Goal: Transaction & Acquisition: Book appointment/travel/reservation

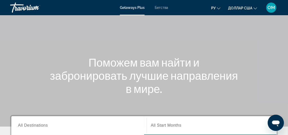
scroll to position [25, 0]
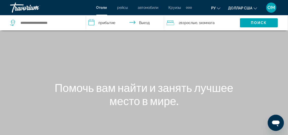
click at [189, 7] on div "Дополнительные элементы навигации" at bounding box center [189, 8] width 2 height 2
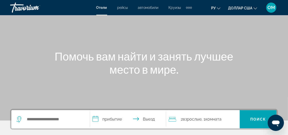
scroll to position [25, 0]
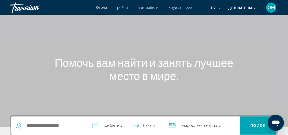
click at [187, 7] on div "Дополнительные элементы навигации" at bounding box center [187, 8] width 2 height 2
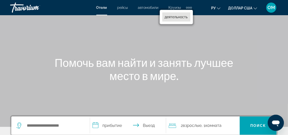
click at [181, 17] on font "деятельность" at bounding box center [176, 17] width 23 height 4
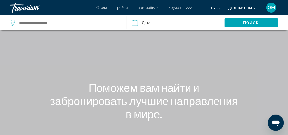
click at [137, 22] on input "Date" at bounding box center [154, 23] width 46 height 17
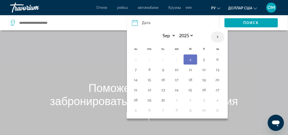
click at [216, 35] on th "Next month" at bounding box center [218, 36] width 14 height 11
select select "*"
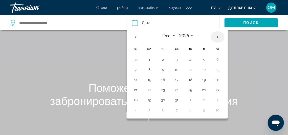
select select "****"
click at [216, 35] on th "Next month" at bounding box center [218, 36] width 14 height 11
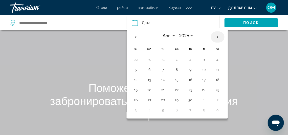
select select "*"
click at [149, 68] on button "4" at bounding box center [149, 69] width 8 height 7
type input "**********"
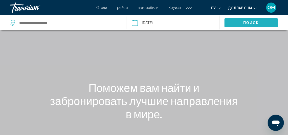
click at [249, 21] on span "Поиск" at bounding box center [251, 23] width 16 height 4
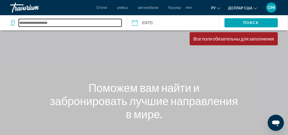
click at [42, 23] on input "Search widget" at bounding box center [70, 23] width 103 height 8
type input "*****"
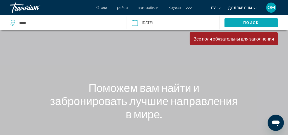
click at [244, 22] on span "Поиск" at bounding box center [251, 23] width 16 height 4
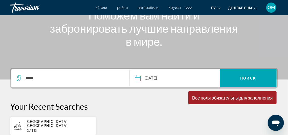
scroll to position [76, 0]
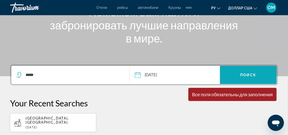
click at [245, 73] on span "Поиск" at bounding box center [248, 75] width 16 height 4
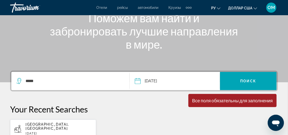
scroll to position [44, 0]
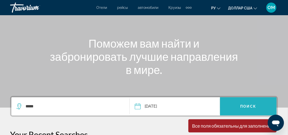
drag, startPoint x: 246, startPoint y: 107, endPoint x: 245, endPoint y: 105, distance: 2.9
click at [246, 107] on span "Поиск" at bounding box center [248, 106] width 16 height 4
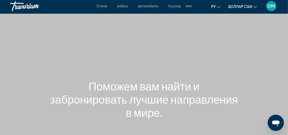
scroll to position [0, 0]
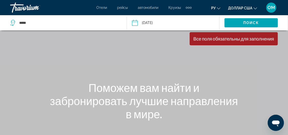
click at [215, 41] on div "Все поля обязательны для заполнения" at bounding box center [233, 39] width 81 height 6
click at [150, 22] on input "**********" at bounding box center [154, 23] width 46 height 17
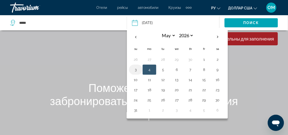
click at [134, 69] on button "3" at bounding box center [136, 69] width 8 height 7
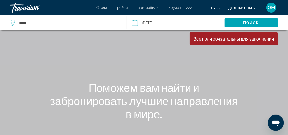
click at [158, 22] on input "**********" at bounding box center [154, 23] width 46 height 17
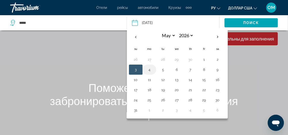
click at [149, 70] on button "4" at bounding box center [149, 69] width 8 height 7
type input "**********"
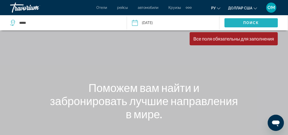
click at [244, 21] on span "Поиск" at bounding box center [251, 23] width 16 height 4
click at [242, 7] on font "доллар США" at bounding box center [240, 8] width 24 height 4
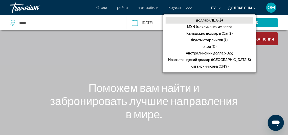
click at [222, 20] on font "доллар США ($)" at bounding box center [209, 20] width 27 height 4
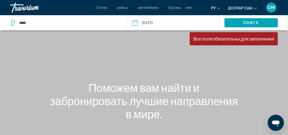
click at [215, 8] on font "ру" at bounding box center [213, 8] width 5 height 4
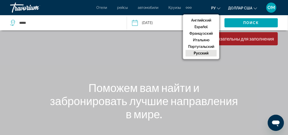
drag, startPoint x: 242, startPoint y: 65, endPoint x: 244, endPoint y: 40, distance: 25.1
click at [242, 64] on div "Основное содержание" at bounding box center [144, 76] width 288 height 152
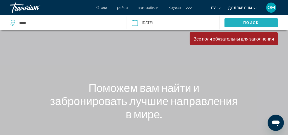
click at [246, 22] on span "Поиск" at bounding box center [251, 23] width 16 height 4
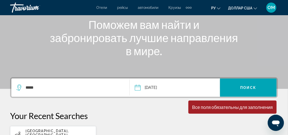
scroll to position [76, 0]
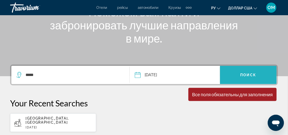
click at [249, 76] on span "Поиск" at bounding box center [248, 75] width 16 height 4
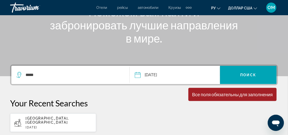
click at [46, 125] on p "[DATE]" at bounding box center [59, 127] width 66 height 4
type input "**********"
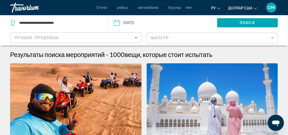
click at [135, 21] on input "Date: Dec 29, 2025" at bounding box center [137, 23] width 51 height 17
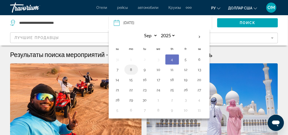
click at [131, 67] on button "8" at bounding box center [131, 69] width 8 height 7
type input "**********"
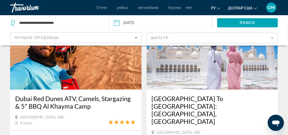
scroll to position [50, 0]
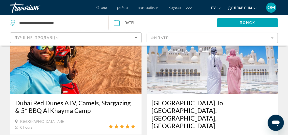
click at [215, 8] on font "ру" at bounding box center [213, 8] width 5 height 4
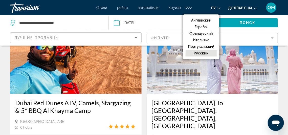
click at [200, 53] on font "русский" at bounding box center [200, 53] width 15 height 4
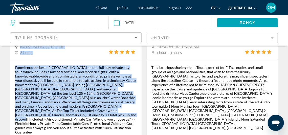
scroll to position [1180, 0]
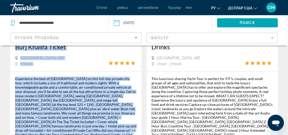
drag, startPoint x: 14, startPoint y: 86, endPoint x: 118, endPoint y: 86, distance: 104.5
click at [118, 86] on div "Full Day Dubai City Tour with At the Top Burj Khalifa Ticket [GEOGRAPHIC_DATA],…" at bounding box center [75, 57] width 131 height 217
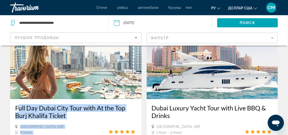
scroll to position [1105, 0]
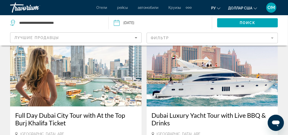
click at [221, 131] on div "[GEOGRAPHIC_DATA], ARE 1 hour - 3 hours" at bounding box center [212, 136] width 121 height 10
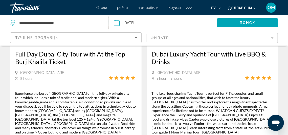
scroll to position [1206, 0]
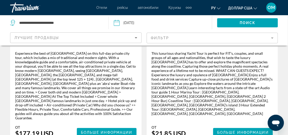
click at [135, 37] on icon "Sort by" at bounding box center [136, 38] width 6 height 6
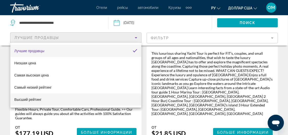
click at [33, 99] on font "Высший рейтинг" at bounding box center [27, 99] width 27 height 4
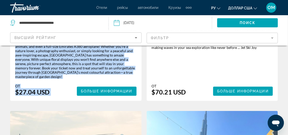
scroll to position [574, 0]
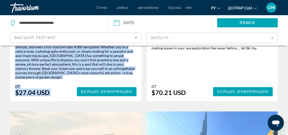
drag, startPoint x: 15, startPoint y: 63, endPoint x: 83, endPoint y: 75, distance: 69.0
copy div "Lorem Ipsumdo Sitame Cons adi Elit Seddoe tem Incididu Utlabo Etdol, MAG 2 aliq…"
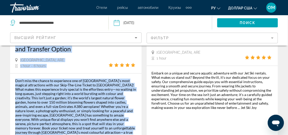
scroll to position [499, 0]
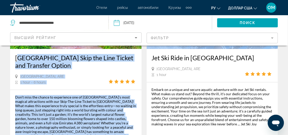
click at [109, 99] on div "Don’t miss the chance to experience one of [GEOGRAPHIC_DATA]’s most magical att…" at bounding box center [75, 125] width 121 height 60
click at [16, 74] on icon "Основное содержание" at bounding box center [16, 76] width 3 height 5
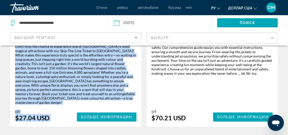
click at [103, 115] on span "Больше информации" at bounding box center [107, 117] width 52 height 4
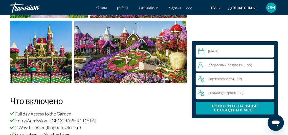
scroll to position [429, 0]
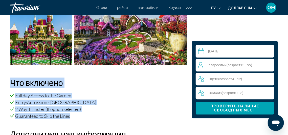
drag, startPoint x: 11, startPoint y: 75, endPoint x: 75, endPoint y: 110, distance: 73.6
click at [75, 110] on div "Что включено Full day Access to the Garden Entry/Admission - [GEOGRAPHIC_DATA] …" at bounding box center [98, 97] width 177 height 41
copy div "Что включено Full day Access to the Garden Entry/Admission - Miracle Garden 2 W…"
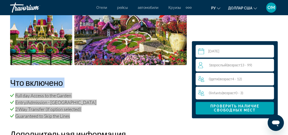
click at [128, 85] on div "Что включено Full day Access to the Garden Entry/Admission - [GEOGRAPHIC_DATA] …" at bounding box center [98, 97] width 177 height 41
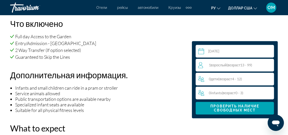
scroll to position [505, 0]
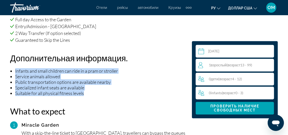
drag, startPoint x: 14, startPoint y: 64, endPoint x: 114, endPoint y: 88, distance: 102.3
click at [114, 88] on ul "Infants and small children can ride in a pram or stroller Service animals allow…" at bounding box center [98, 82] width 177 height 28
copy ul "Infants and small children can ride in a pram or stroller Service animals allow…"
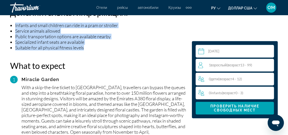
scroll to position [581, 0]
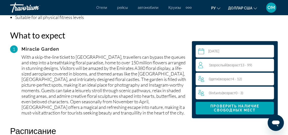
click at [39, 46] on div "Miracle Garden" at bounding box center [103, 48] width 165 height 5
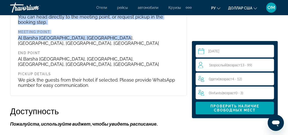
scroll to position [787, 0]
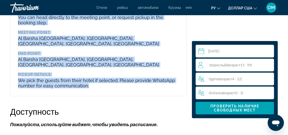
drag, startPoint x: 10, startPoint y: 26, endPoint x: 114, endPoint y: 70, distance: 112.2
click at [114, 70] on div "Обзор Don’t miss the chance to experience one of [GEOGRAPHIC_DATA]’s most magic…" at bounding box center [99, 37] width 182 height 1087
copy div "Lore ip dolors 4 Ametcon Adipis Elit s doei-tem-inci utlabo et Dolor Magnaal En…"
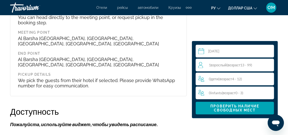
click at [137, 86] on div "Обзор Don’t miss the chance to experience one of [GEOGRAPHIC_DATA]’s most magic…" at bounding box center [99, 37] width 182 height 1087
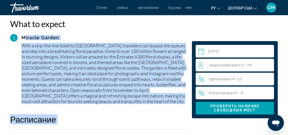
scroll to position [603, 0]
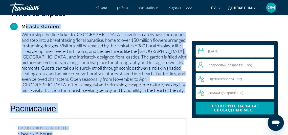
drag, startPoint x: 23, startPoint y: 63, endPoint x: 168, endPoint y: 87, distance: 147.2
click at [168, 86] on div "1 Miracle Garden With a skip-the-line ticket to [GEOGRAPHIC_DATA], travellers c…" at bounding box center [98, 58] width 177 height 70
copy div "Miracle Garden With a skip-the-line ticket to [GEOGRAPHIC_DATA], travellers can…"
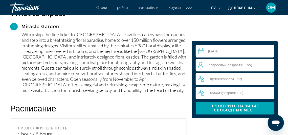
drag, startPoint x: 155, startPoint y: 116, endPoint x: 155, endPoint y: 113, distance: 3.9
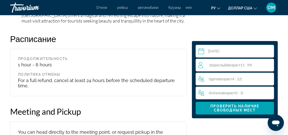
scroll to position [679, 0]
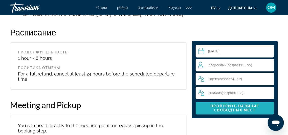
click at [233, 109] on span "Проверить наличие свободных мест" at bounding box center [234, 108] width 49 height 8
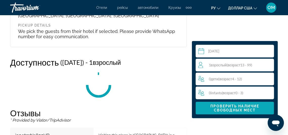
scroll to position [846, 0]
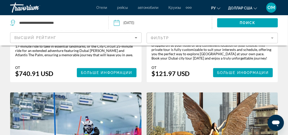
scroll to position [785, 0]
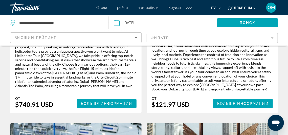
click at [135, 37] on icon "Sort by" at bounding box center [136, 38] width 6 height 6
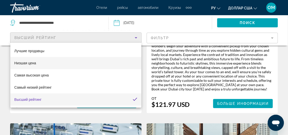
click at [29, 62] on font "Низшая цена" at bounding box center [25, 63] width 22 height 4
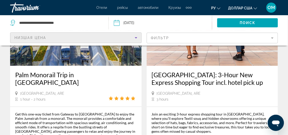
scroll to position [50, 0]
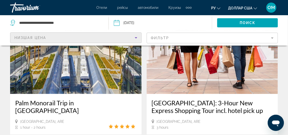
click at [235, 35] on mat-form-field "Фильтр" at bounding box center [211, 38] width 131 height 11
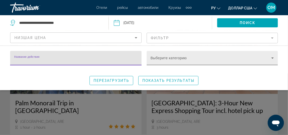
click at [235, 57] on span "Search widget" at bounding box center [210, 60] width 121 height 6
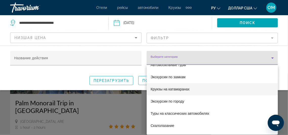
scroll to position [379, 0]
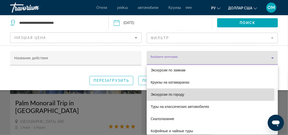
click at [178, 94] on font "Экскурсии по городу" at bounding box center [167, 94] width 34 height 4
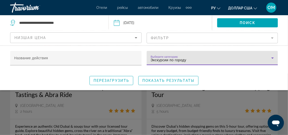
scroll to position [278, 0]
